Goal: Transaction & Acquisition: Purchase product/service

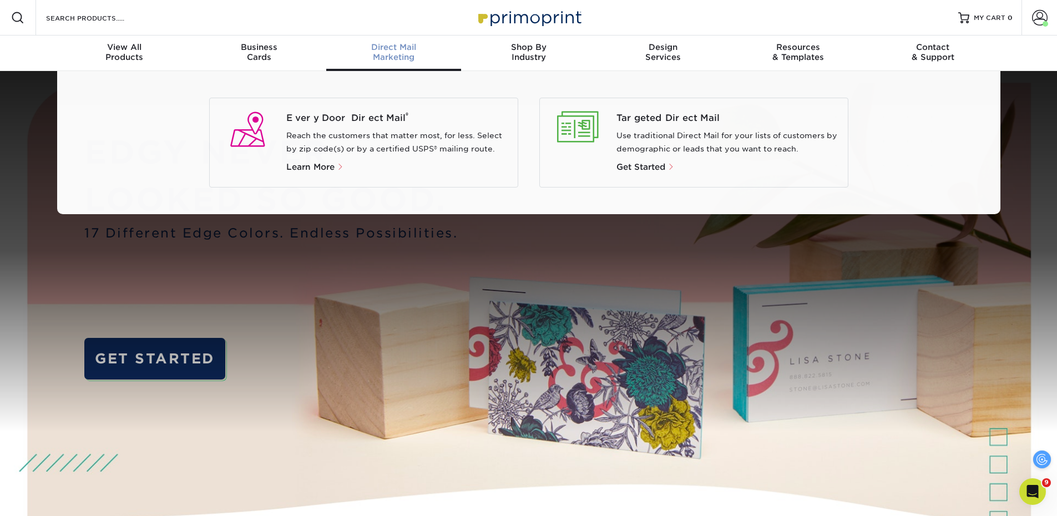
click at [383, 45] on span "Direct Mail" at bounding box center [393, 47] width 135 height 10
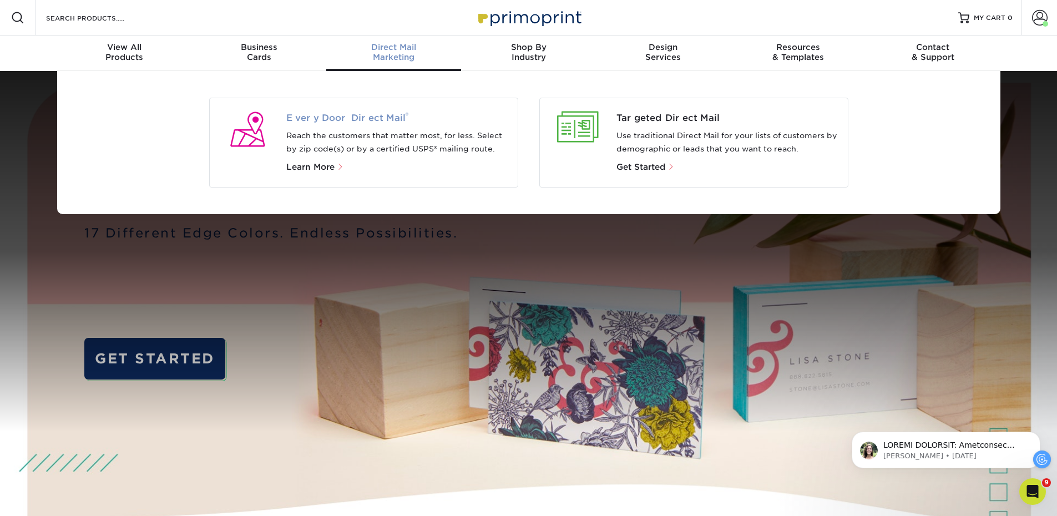
click at [344, 123] on span "Every Door Direct Mail ®" at bounding box center [397, 118] width 223 height 13
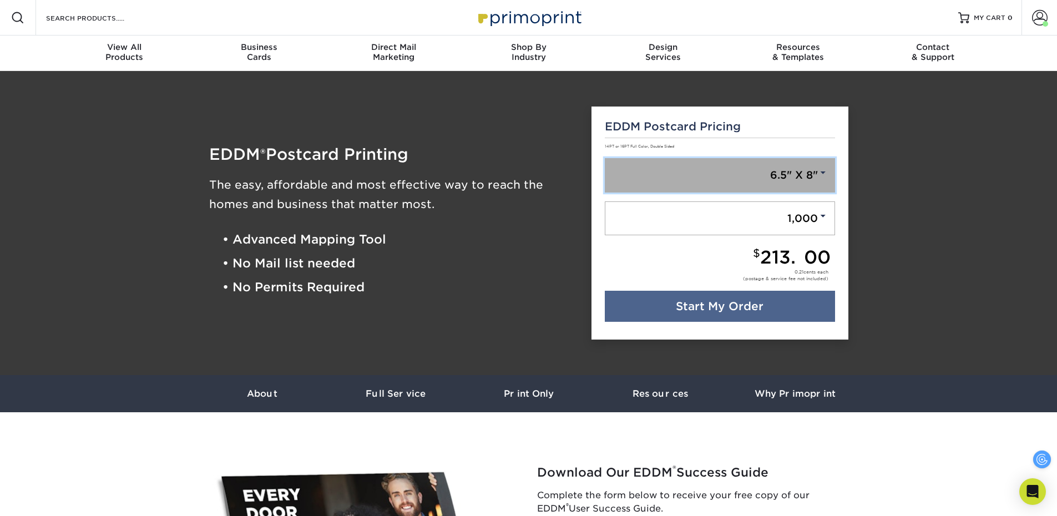
click at [790, 162] on link "6.5" X 8"" at bounding box center [720, 175] width 230 height 34
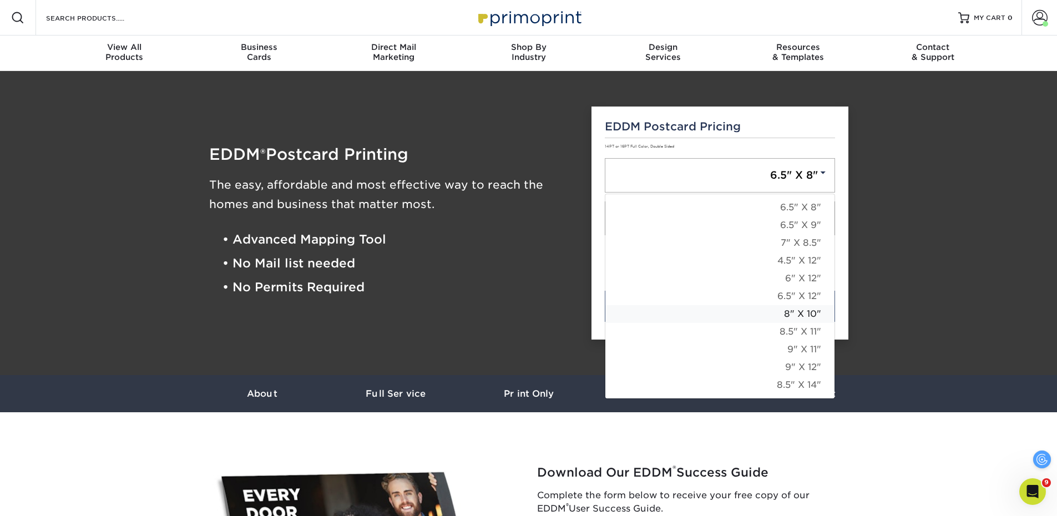
click at [789, 315] on link "8" X 10"" at bounding box center [719, 314] width 229 height 18
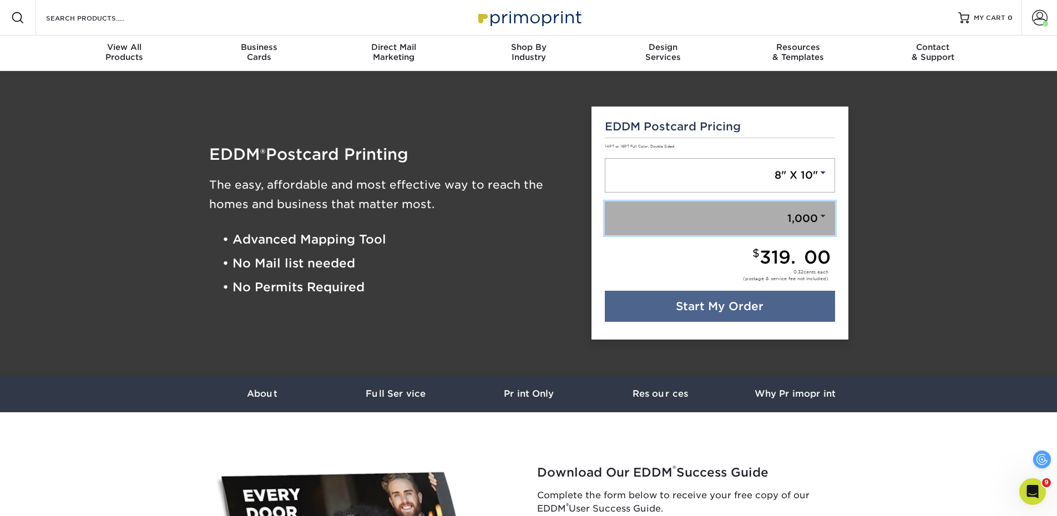
click at [801, 226] on link "1,000" at bounding box center [720, 218] width 230 height 34
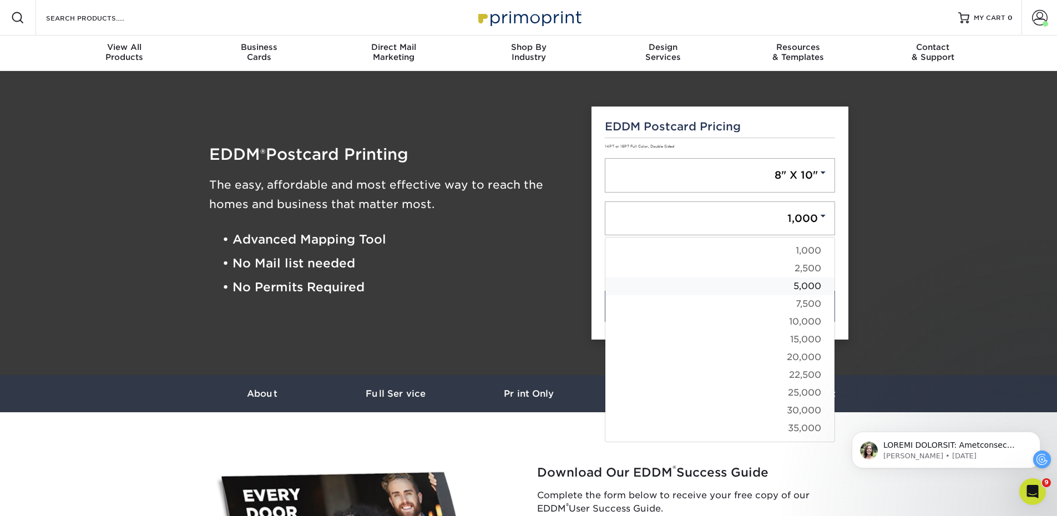
click at [803, 282] on link "5,000" at bounding box center [719, 286] width 229 height 18
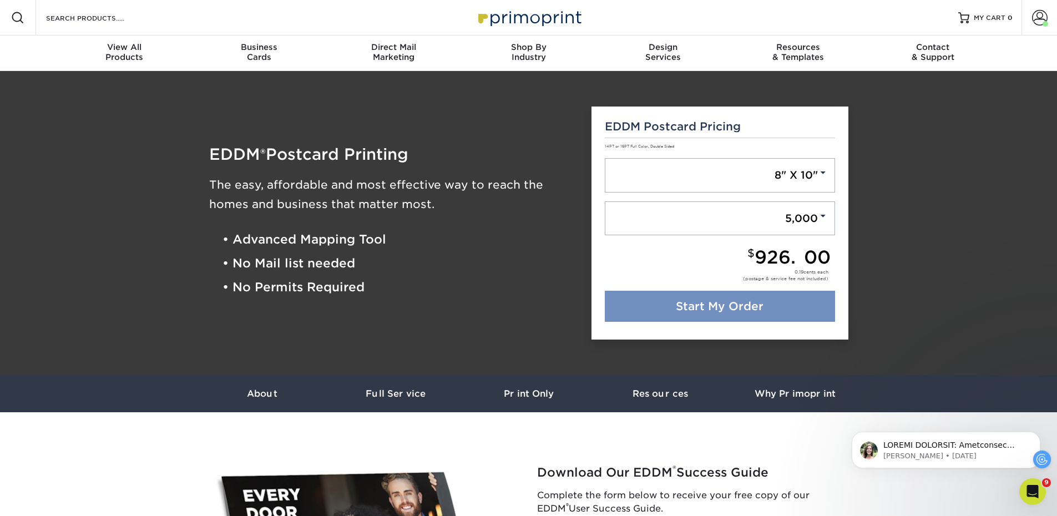
click at [805, 302] on link "Start My Order" at bounding box center [720, 306] width 230 height 31
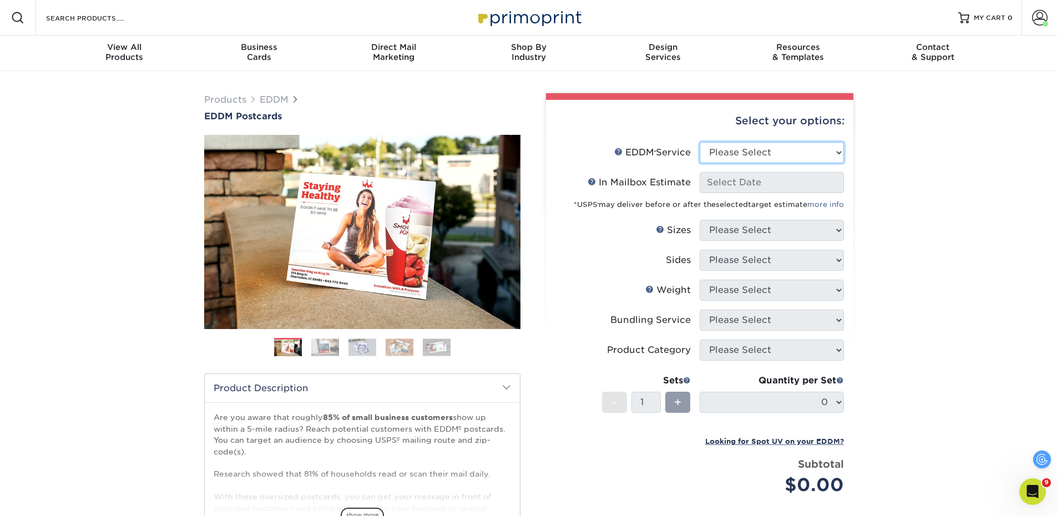
click at [820, 157] on select "Please Select Full Service Print Only" at bounding box center [772, 152] width 144 height 21
select select "full_service"
click at [700, 142] on select "Please Select Full Service Print Only" at bounding box center [772, 152] width 144 height 21
select select "-1"
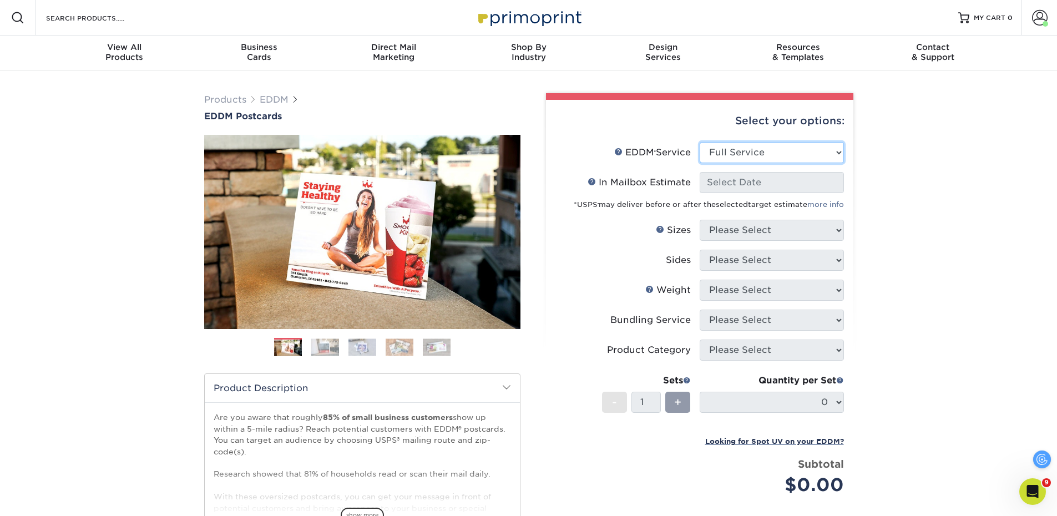
select select "-1"
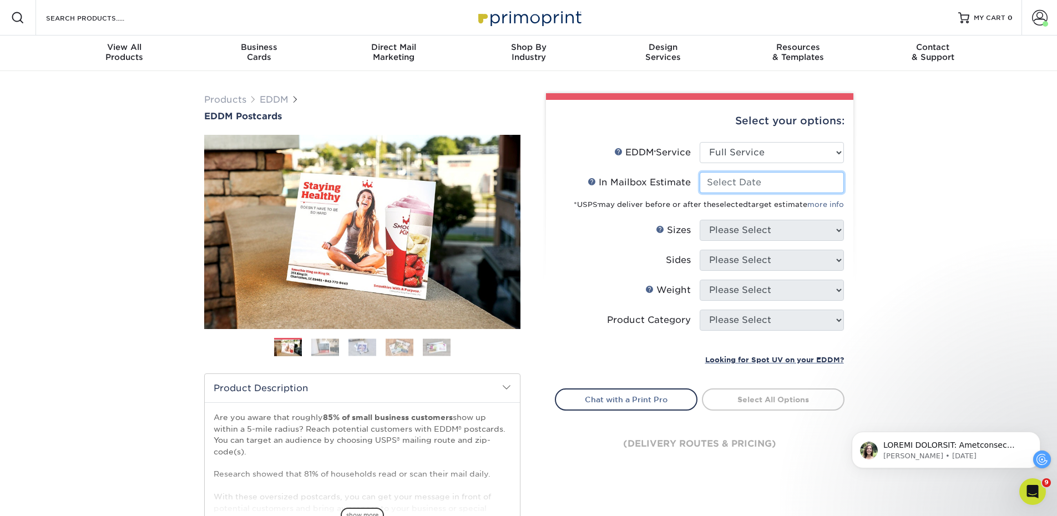
click at [801, 184] on input "In Mailbox Estimate Help In Mailbox Estimate" at bounding box center [772, 182] width 144 height 21
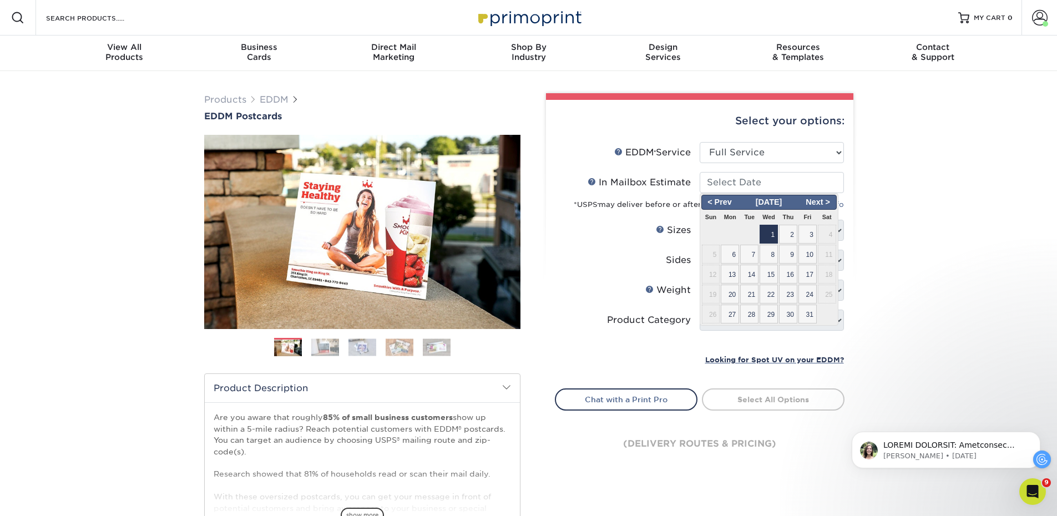
click at [768, 231] on span "1" at bounding box center [769, 234] width 18 height 19
type input "2025-10-01"
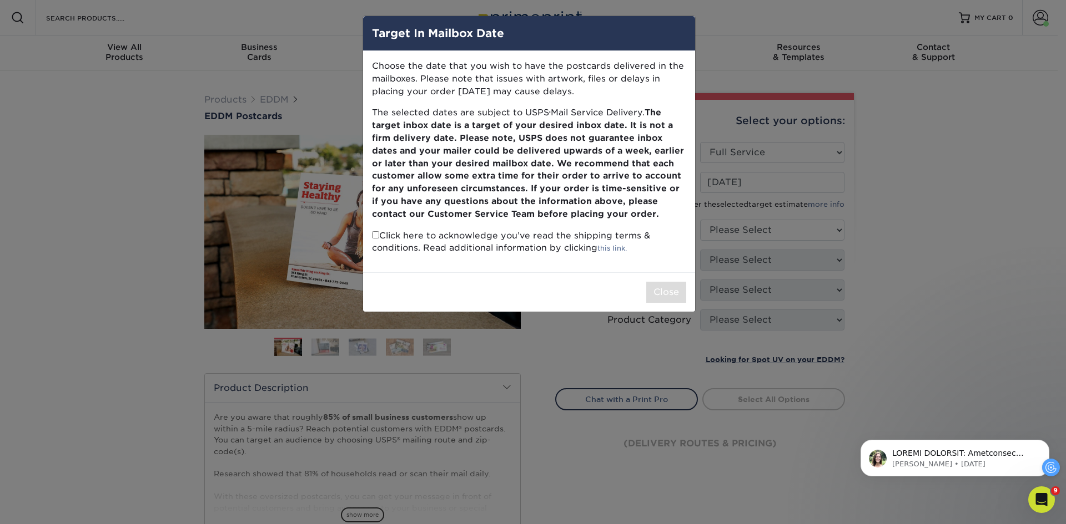
click at [434, 235] on p "Click here to acknowledge you’ve read the shipping terms & conditions. Read add…" at bounding box center [529, 243] width 314 height 26
click at [373, 235] on input "checkbox" at bounding box center [375, 234] width 7 height 7
checkbox input "true"
click at [669, 285] on button "Close" at bounding box center [666, 292] width 40 height 21
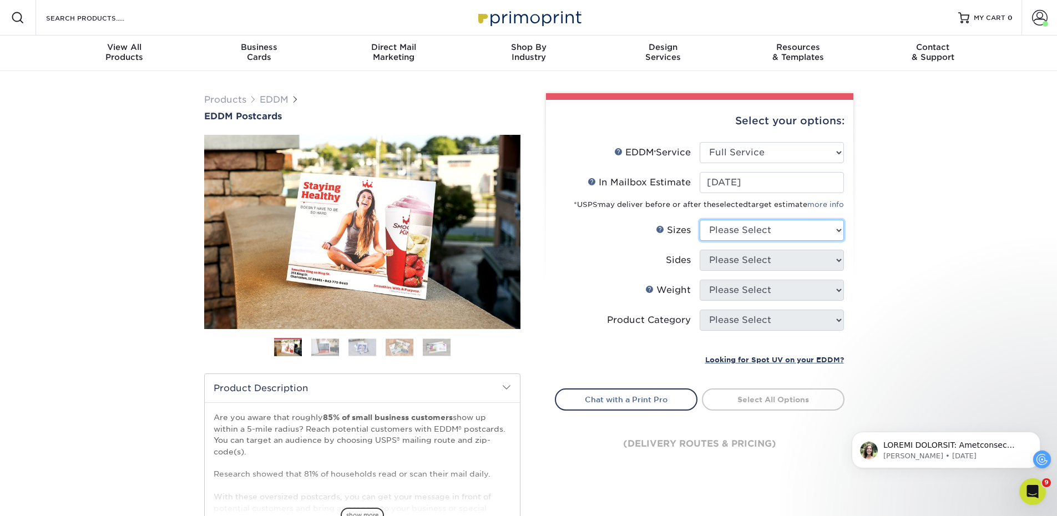
click at [773, 234] on select "Please Select 4.5" x 12" 6" x 12" 6.5" x 8" 6.5" x 9" 6.5" x 12" 7" x 8.5" 8" x…" at bounding box center [772, 230] width 144 height 21
select select "8.00x10.00"
click at [700, 220] on select "Please Select 4.5" x 12" 6" x 12" 6.5" x 8" 6.5" x 9" 6.5" x 12" 7" x 8.5" 8" x…" at bounding box center [772, 230] width 144 height 21
click at [786, 263] on select "Please Select Print Both Sides Print Front Only" at bounding box center [772, 260] width 144 height 21
select select "13abbda7-1d64-4f25-8bb2-c179b224825d"
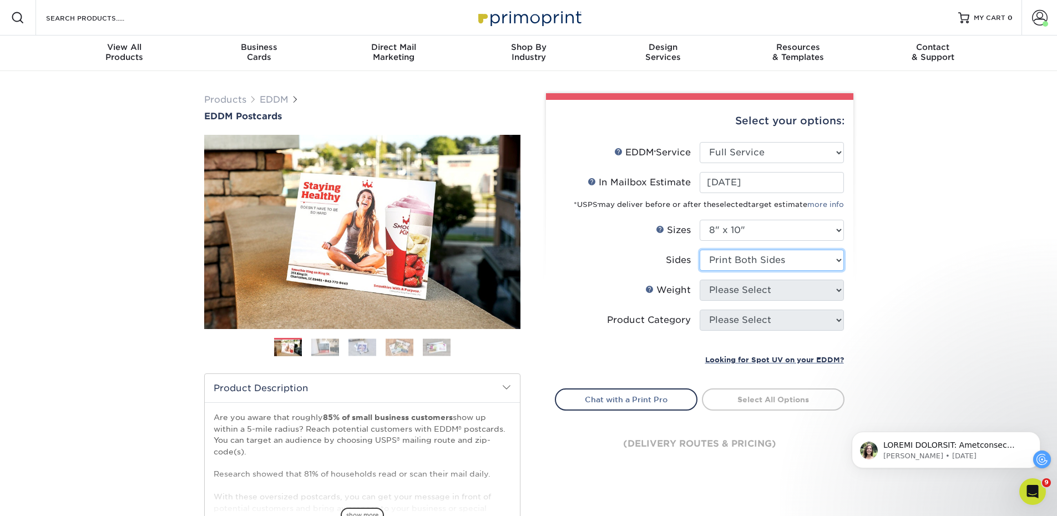
click at [700, 250] on select "Please Select Print Both Sides Print Front Only" at bounding box center [772, 260] width 144 height 21
click at [784, 282] on select "Please Select 16PT 14PT" at bounding box center [772, 290] width 144 height 21
select select "14PT"
click at [700, 280] on select "Please Select 16PT 14PT" at bounding box center [772, 290] width 144 height 21
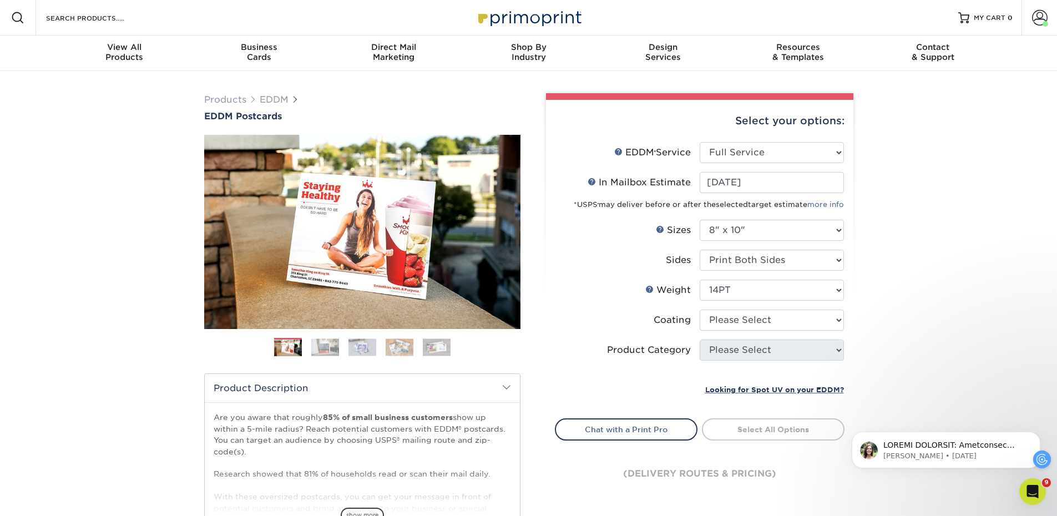
click at [863, 298] on div "Products EDDM EDDM Postcards Previous Next" at bounding box center [528, 367] width 1057 height 593
click at [825, 319] on select at bounding box center [772, 320] width 144 height 21
select select "121bb7b5-3b4d-429f-bd8d-bbf80e953313"
click at [700, 310] on select at bounding box center [772, 320] width 144 height 21
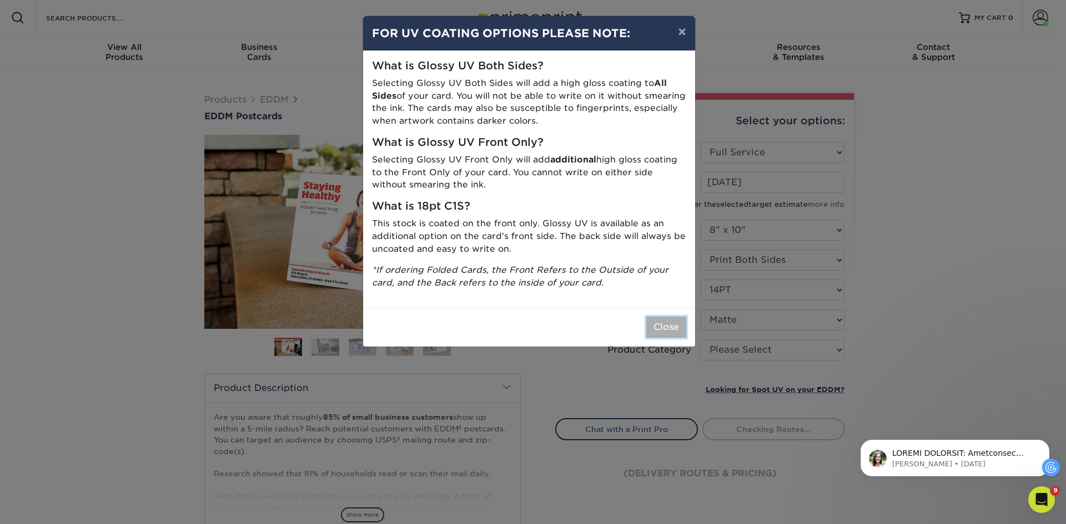
click at [668, 323] on button "Close" at bounding box center [666, 327] width 40 height 21
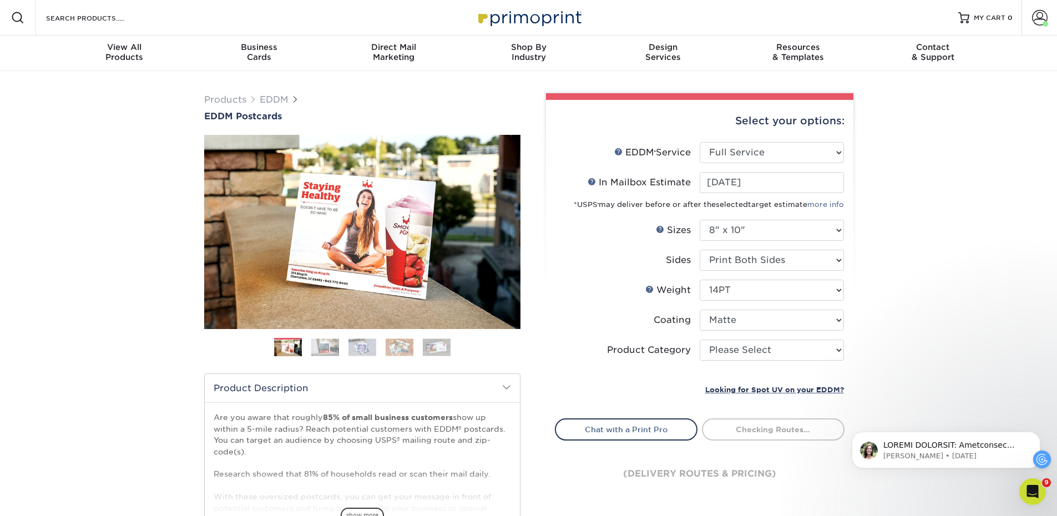
click at [875, 308] on div "Products EDDM EDDM Postcards Previous Next" at bounding box center [528, 367] width 1057 height 593
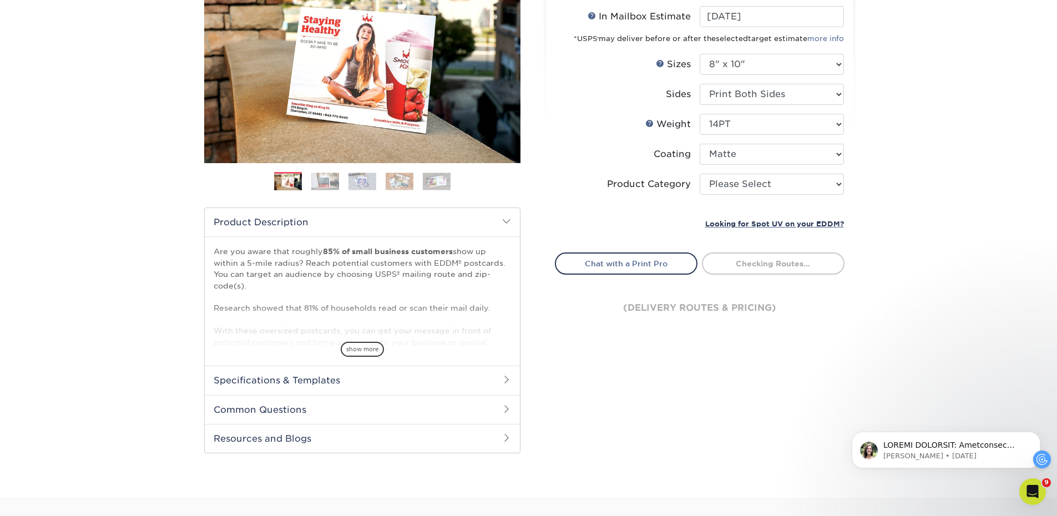
scroll to position [166, 0]
click at [780, 188] on select "Please Select Sell Sheets" at bounding box center [772, 183] width 144 height 21
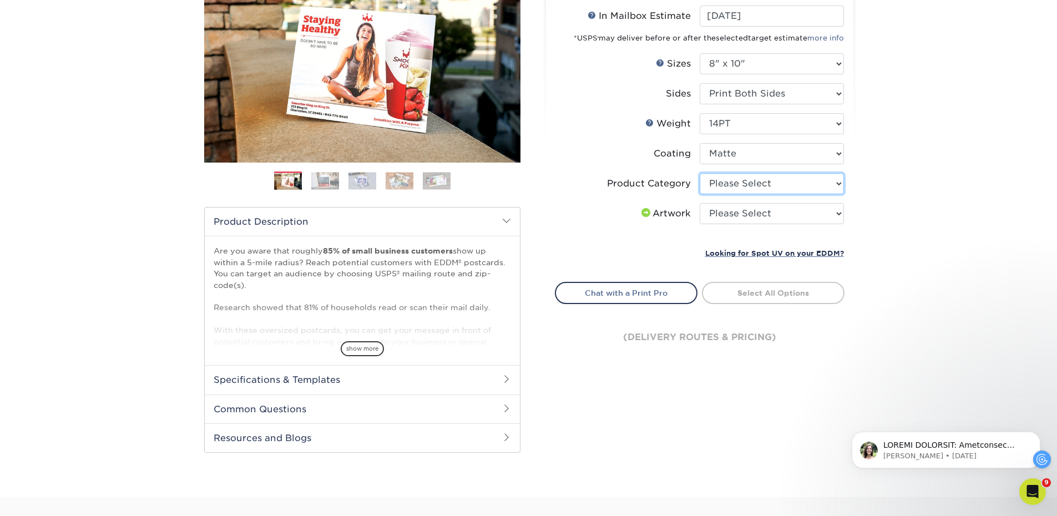
select select "eddd4a87-9082-47bb-843b-3bca55f6c842"
click at [700, 173] on select "Please Select Sell Sheets" at bounding box center [772, 183] width 144 height 21
click at [815, 209] on select "Please Select I will upload files I need a design - $150" at bounding box center [772, 213] width 144 height 21
select select "upload"
click at [700, 203] on select "Please Select I will upload files I need a design - $150" at bounding box center [772, 213] width 144 height 21
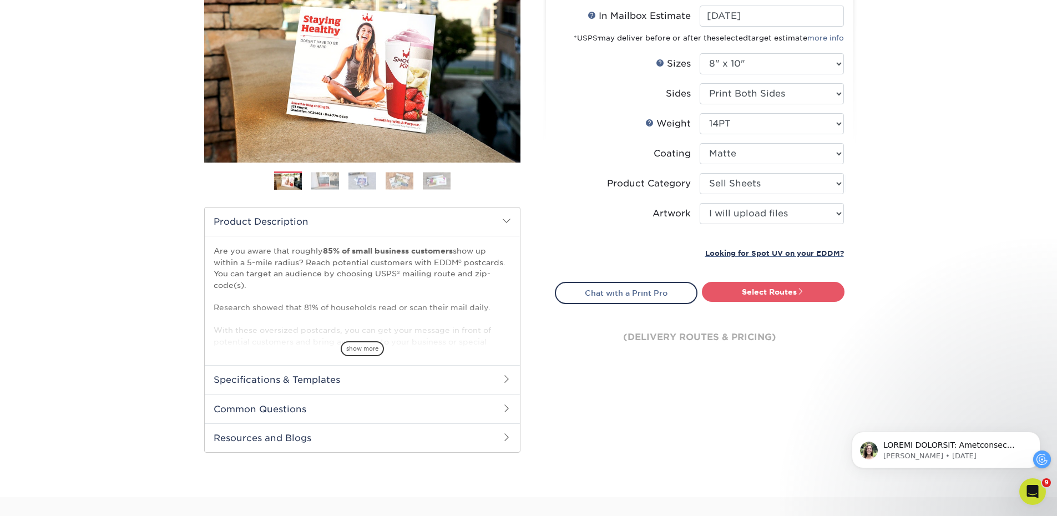
click at [883, 254] on div "Products EDDM EDDM Postcards Previous Next" at bounding box center [528, 201] width 1057 height 593
click at [819, 286] on link "Select Routes" at bounding box center [773, 292] width 143 height 20
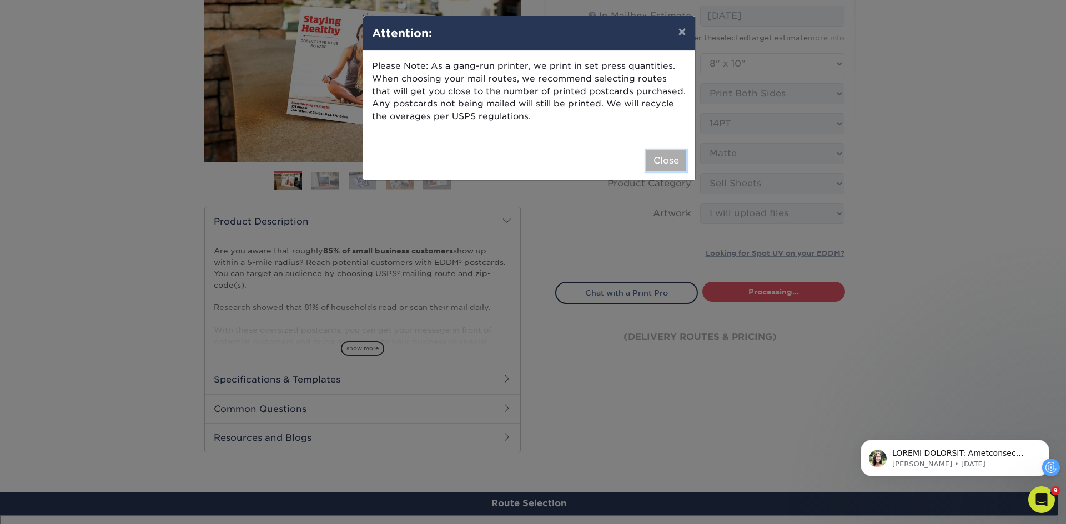
click at [654, 158] on button "Close" at bounding box center [666, 160] width 40 height 21
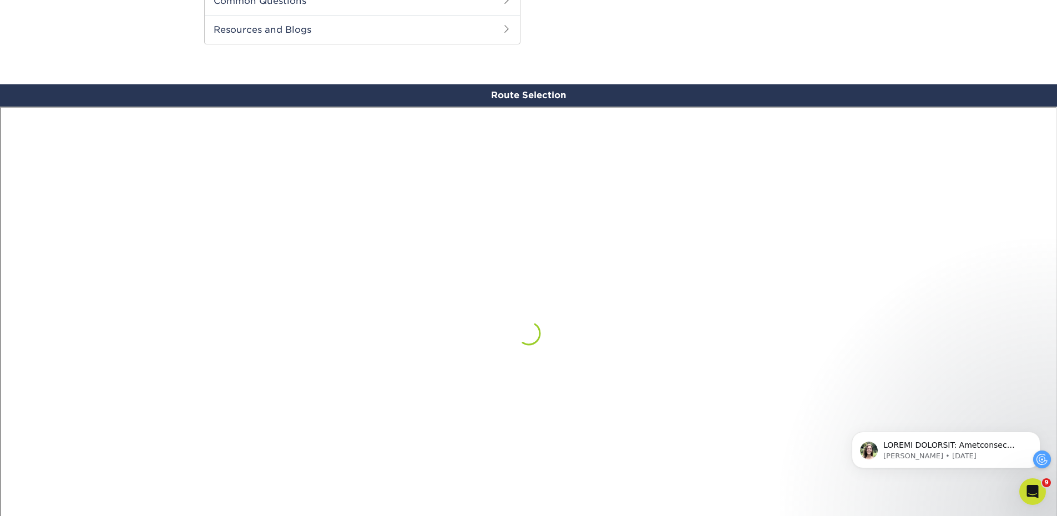
scroll to position [647, 0]
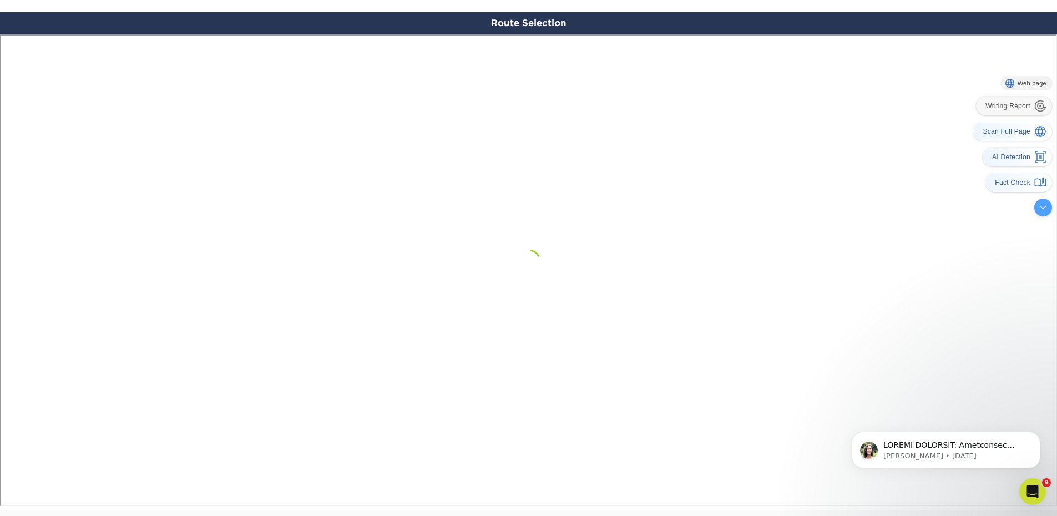
drag, startPoint x: 1041, startPoint y: 458, endPoint x: 1042, endPoint y: 206, distance: 252.0
click at [1042, 206] on div at bounding box center [1043, 208] width 18 height 18
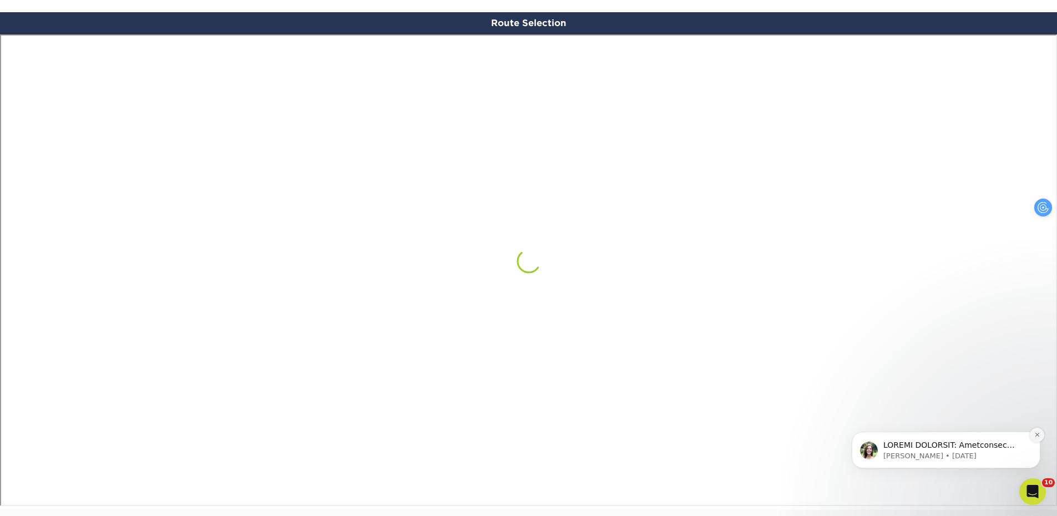
click at [1034, 433] on icon "Dismiss notification" at bounding box center [1037, 435] width 6 height 6
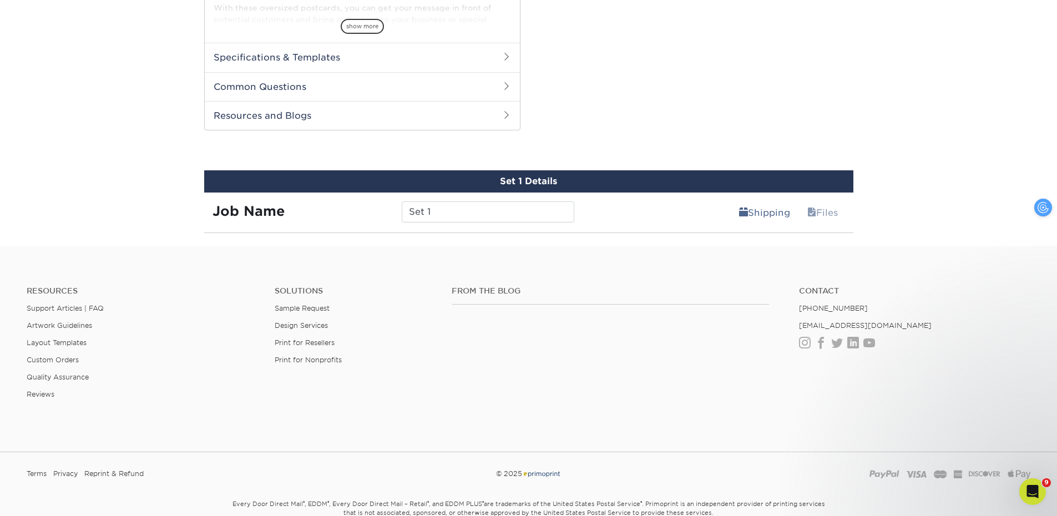
scroll to position [488, 0]
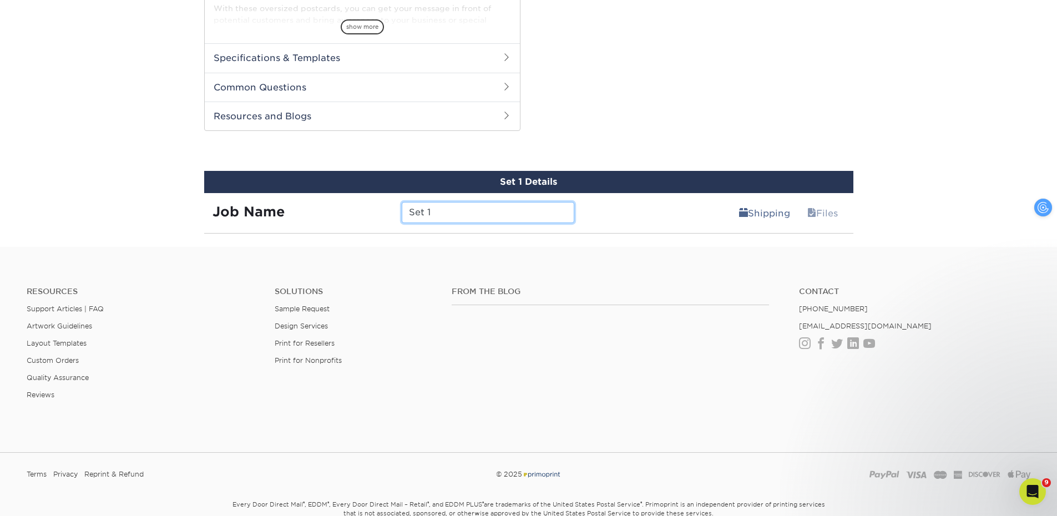
click at [461, 212] on input "Set 1" at bounding box center [488, 212] width 173 height 21
click at [527, 208] on input "Set 1" at bounding box center [488, 212] width 173 height 21
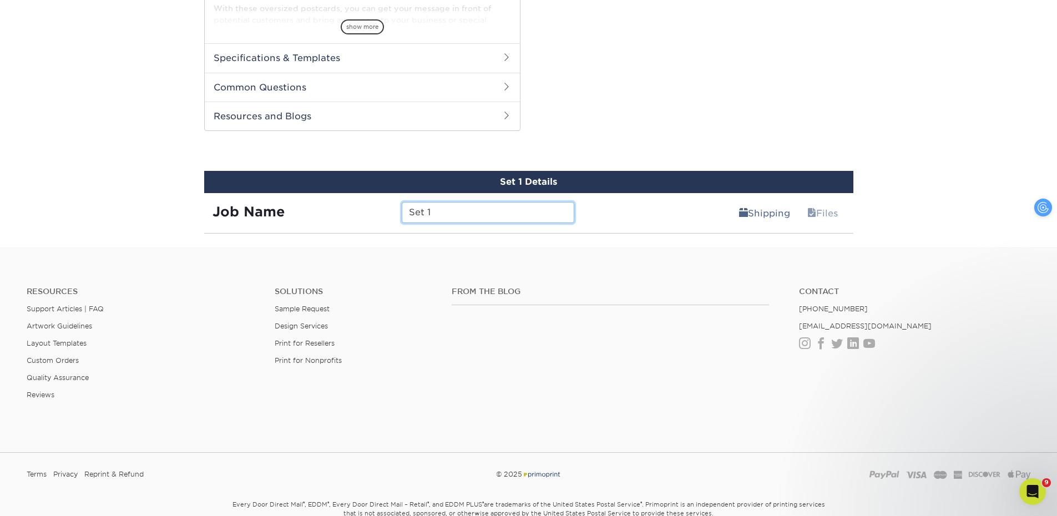
click at [527, 208] on input "Set 1" at bounding box center [488, 212] width 173 height 21
drag, startPoint x: 491, startPoint y: 217, endPoint x: 388, endPoint y: 206, distance: 103.8
click at [388, 206] on div "Job Name coming soon" at bounding box center [393, 212] width 379 height 21
type input "23 Pavona - CS"
click at [746, 214] on link "Shipping" at bounding box center [764, 213] width 65 height 22
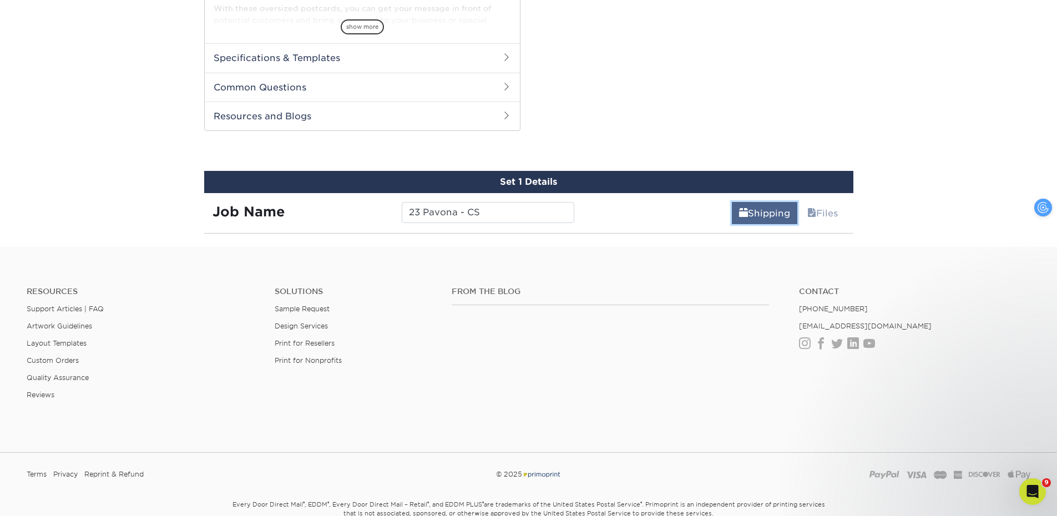
click at [746, 214] on link "Shipping" at bounding box center [764, 213] width 65 height 22
click at [816, 205] on link "Files" at bounding box center [822, 213] width 45 height 22
click at [759, 208] on link "Shipping" at bounding box center [764, 213] width 65 height 22
